Goal: Task Accomplishment & Management: Manage account settings

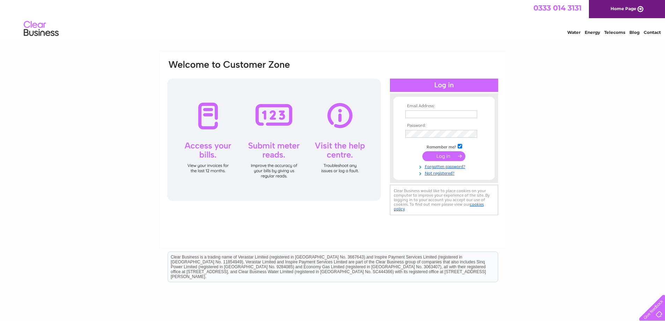
type input "vince@turboperformanceltd.com"
click at [435, 156] on input "submit" at bounding box center [443, 156] width 43 height 10
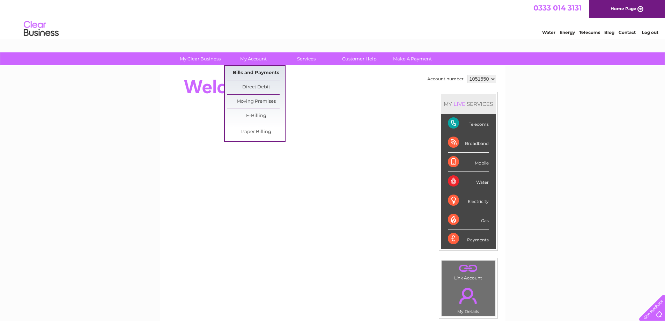
click at [251, 70] on link "Bills and Payments" at bounding box center [256, 73] width 58 height 14
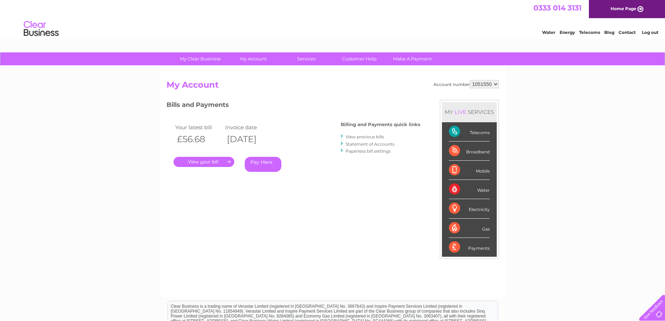
click at [218, 162] on link "." at bounding box center [203, 162] width 61 height 10
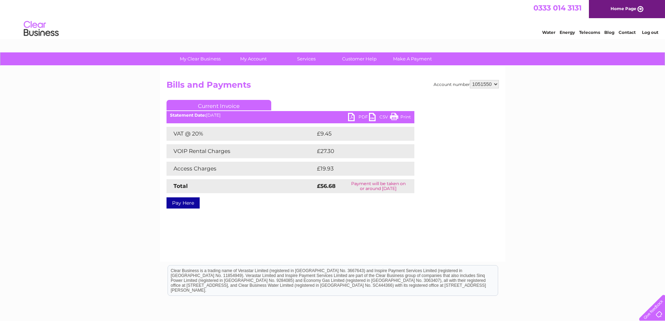
click at [393, 117] on link "Print" at bounding box center [400, 118] width 21 height 10
click at [657, 32] on link "Log out" at bounding box center [650, 32] width 16 height 5
